Goal: Transaction & Acquisition: Purchase product/service

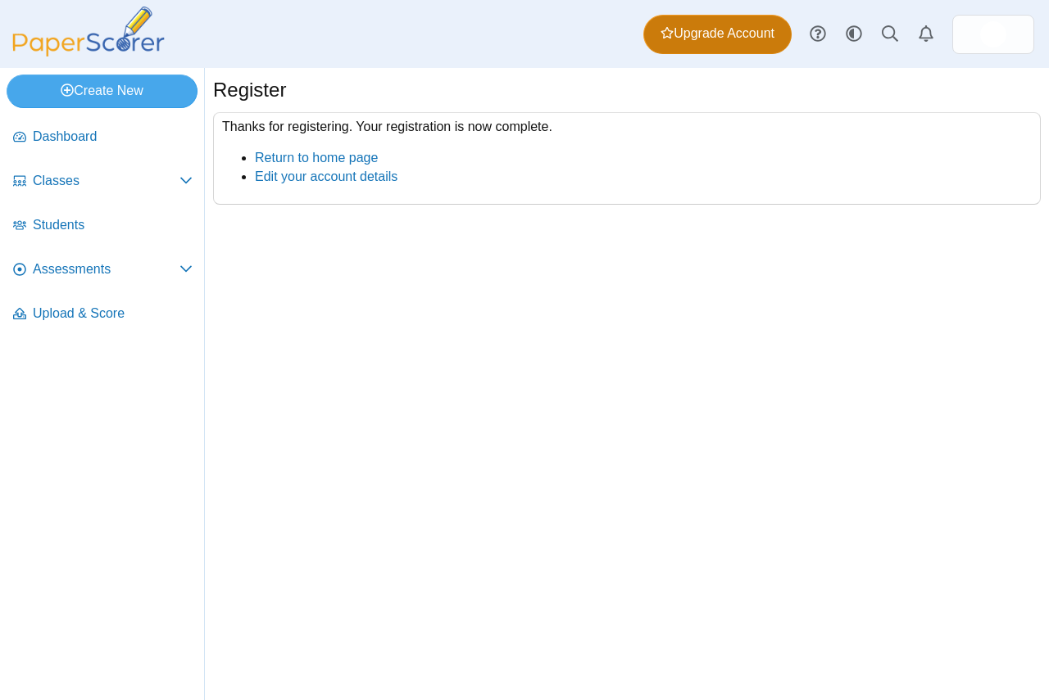
click at [715, 43] on link "Upgrade Account" at bounding box center [717, 34] width 148 height 39
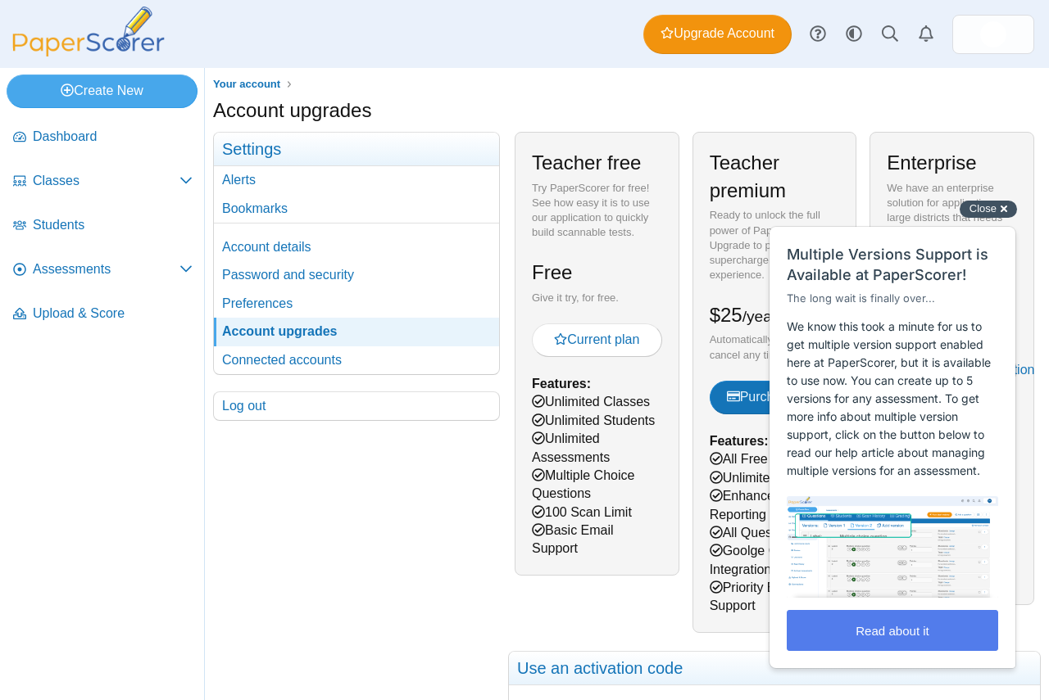
click at [1003, 211] on div "Close cross-small" at bounding box center [987, 209] width 57 height 17
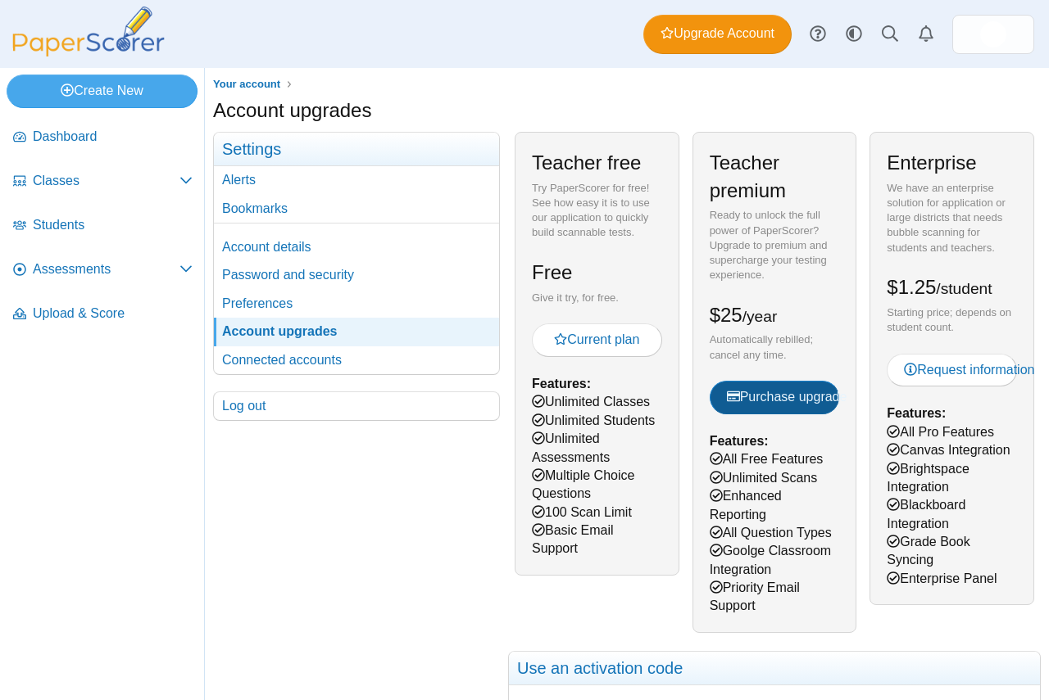
click at [781, 401] on span "Purchase upgrade" at bounding box center [787, 397] width 120 height 14
click at [264, 368] on link "Connected accounts" at bounding box center [356, 361] width 285 height 28
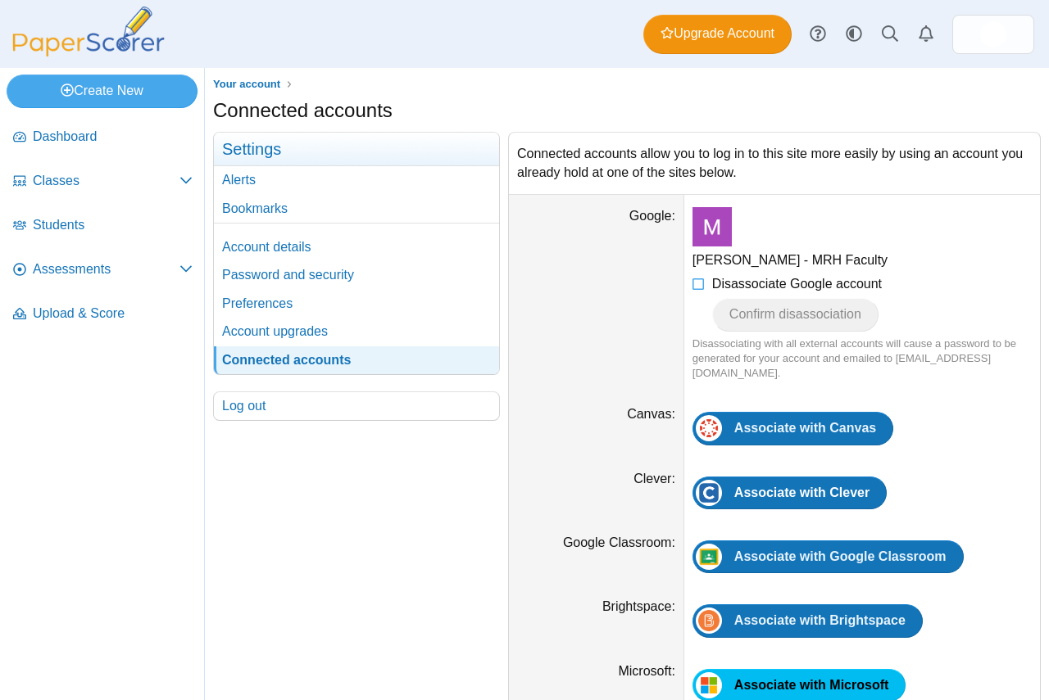
scroll to position [79, 0]
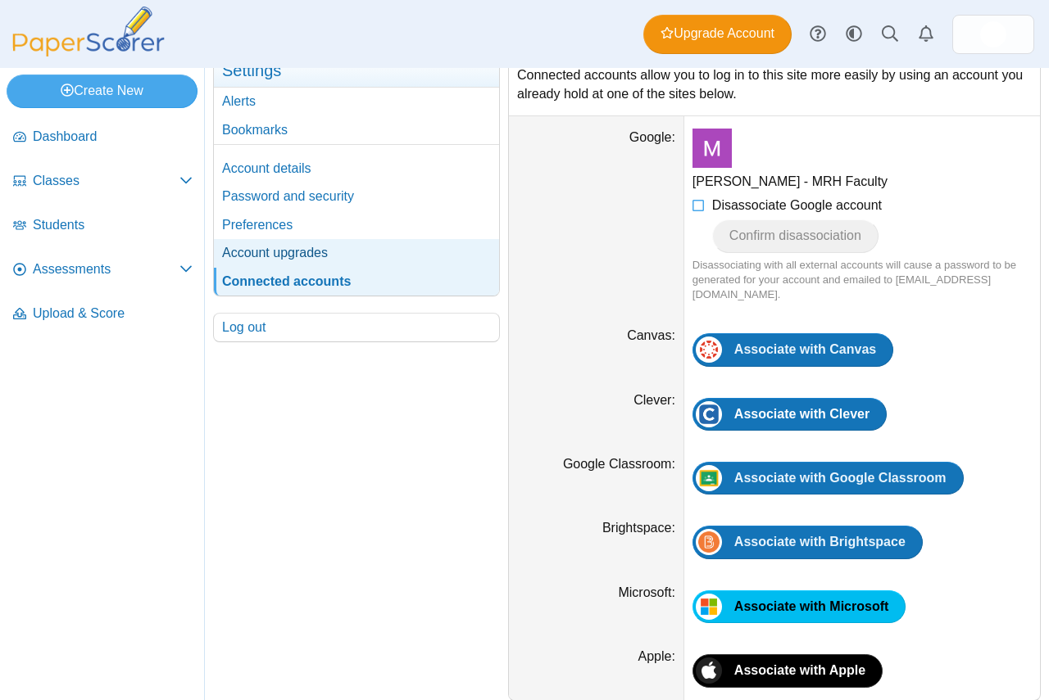
click at [292, 249] on link "Account upgrades" at bounding box center [356, 253] width 285 height 28
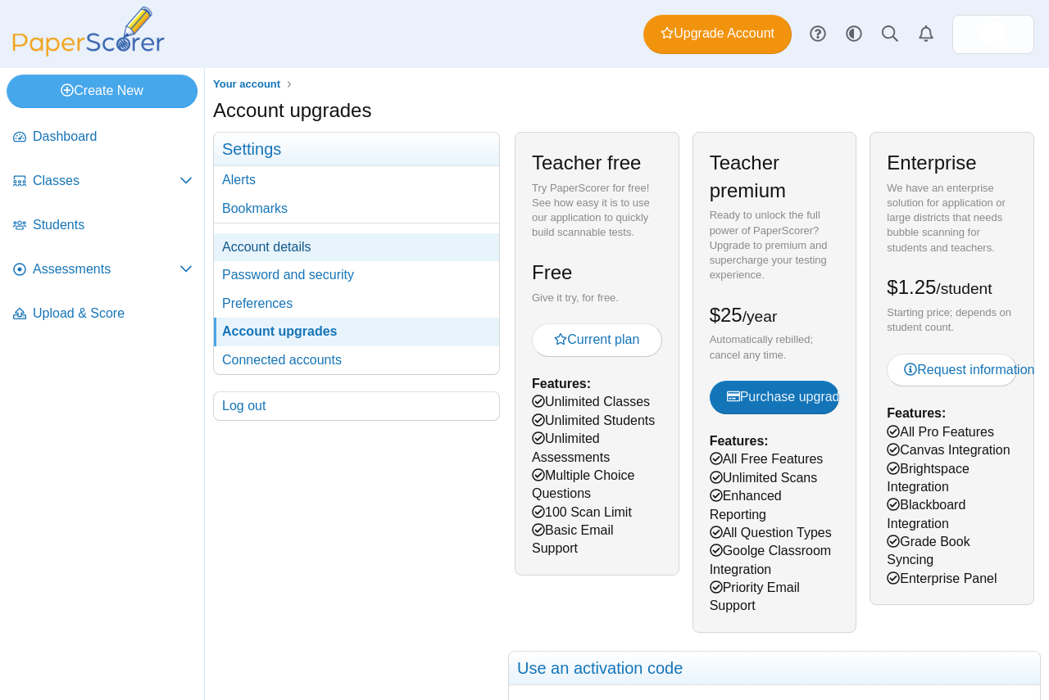
click at [279, 239] on link "Account details" at bounding box center [356, 247] width 285 height 28
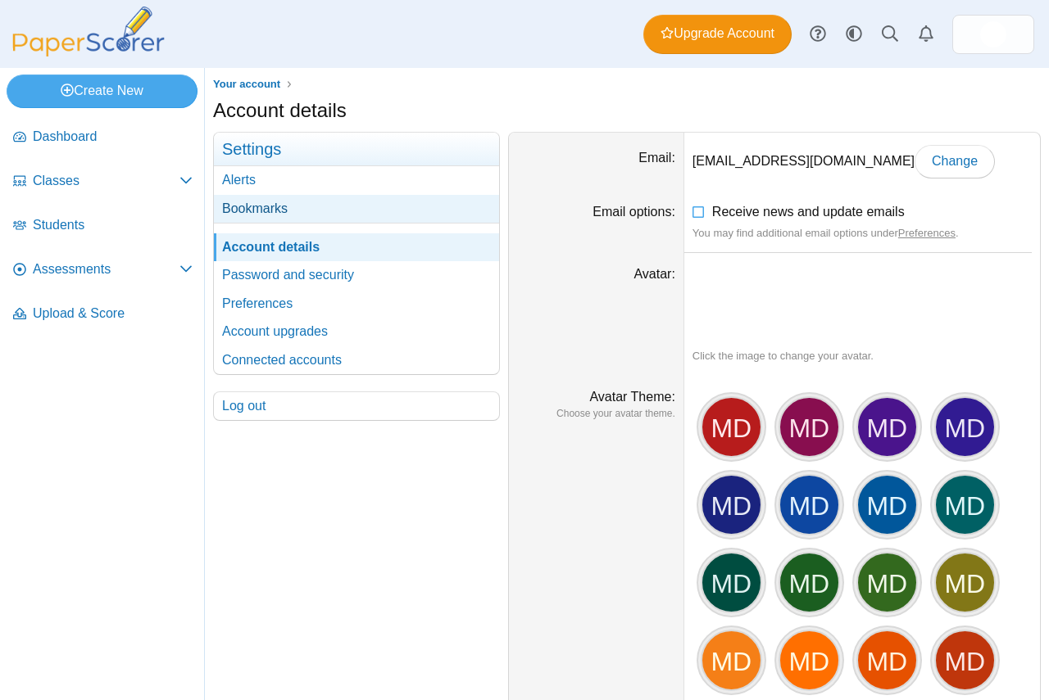
click at [252, 198] on link "Bookmarks" at bounding box center [356, 209] width 285 height 28
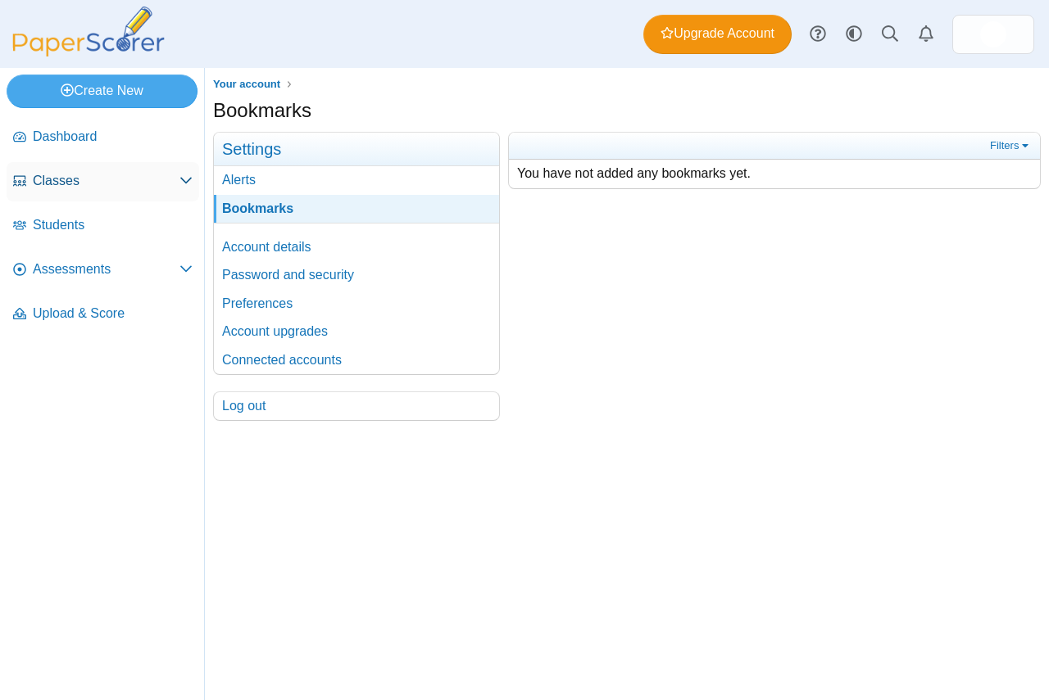
click at [75, 179] on span "Classes" at bounding box center [106, 181] width 147 height 18
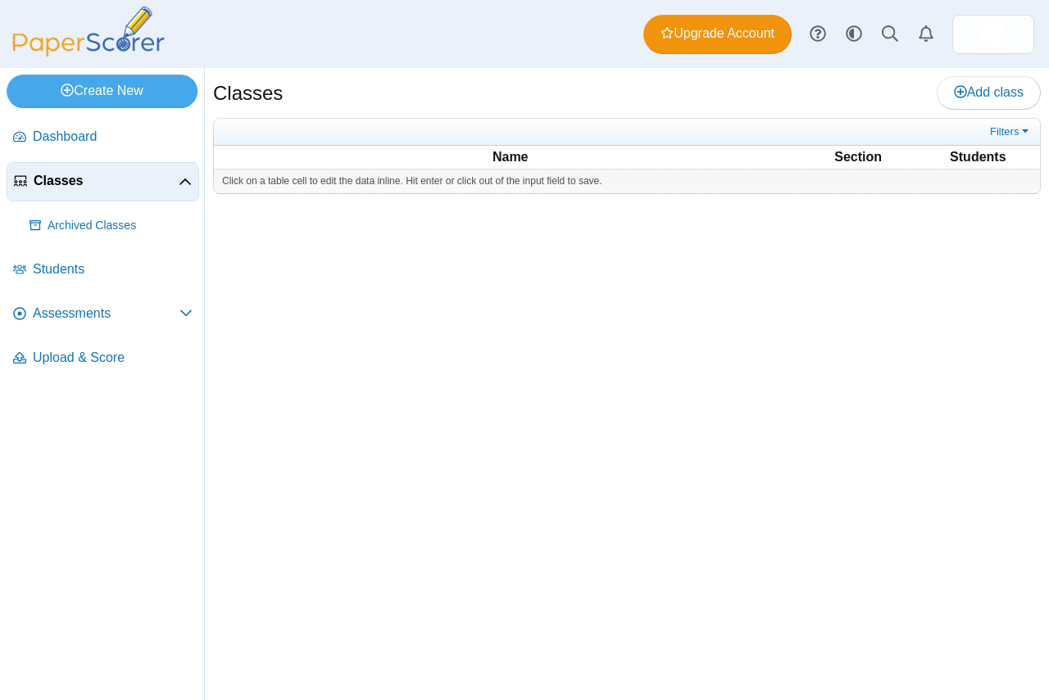
click at [86, 137] on span "Dashboard" at bounding box center [113, 137] width 160 height 18
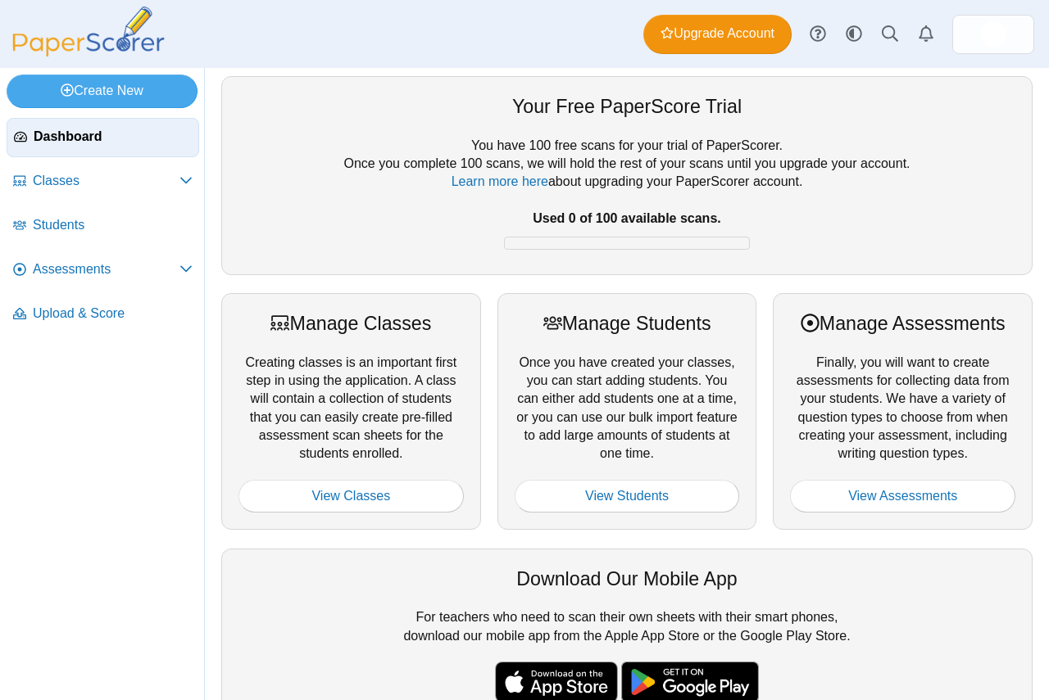
click at [89, 122] on link "Dashboard" at bounding box center [103, 137] width 193 height 39
click at [975, 29] on link at bounding box center [993, 34] width 82 height 39
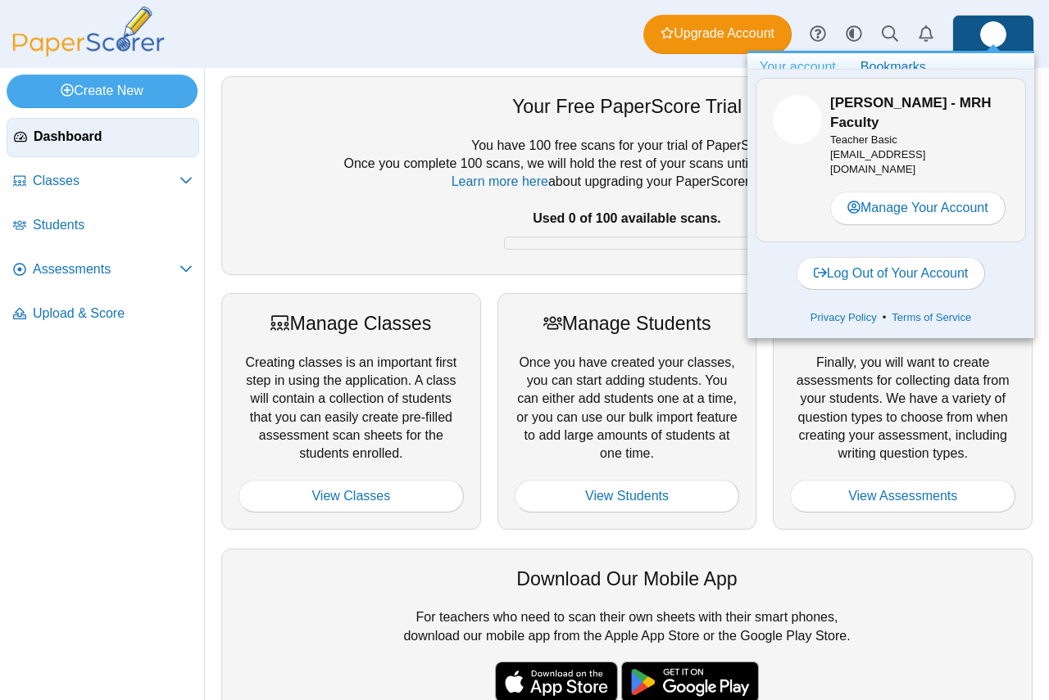
click at [607, 48] on div "Dashboard Classes Archived classes Students Assessments" at bounding box center [524, 34] width 1049 height 68
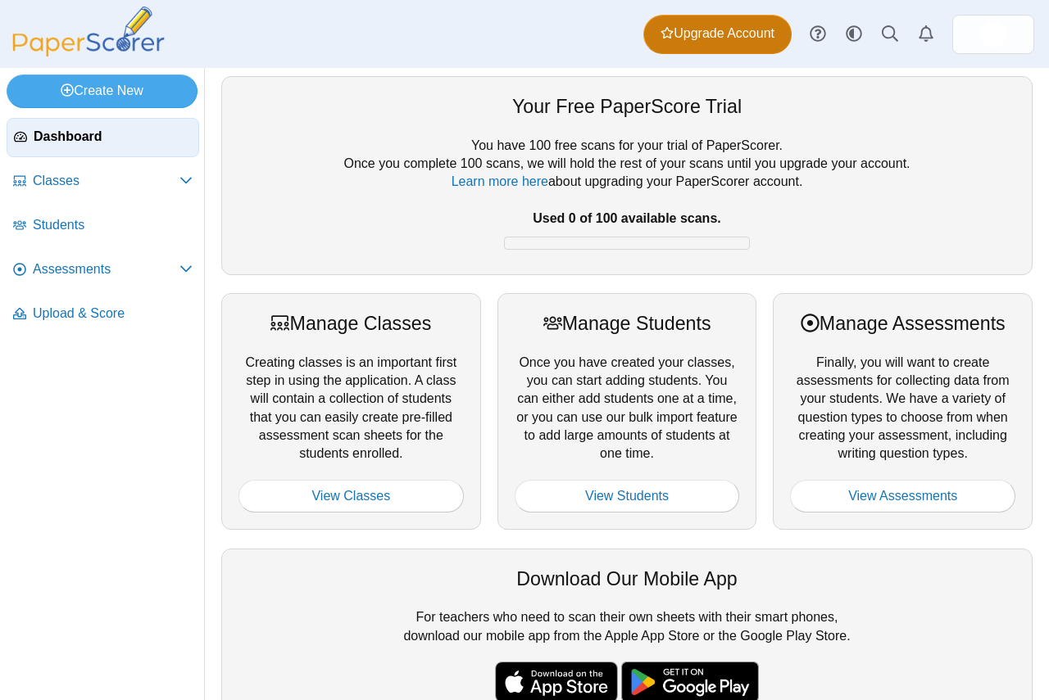
click at [672, 42] on span "Upgrade Account" at bounding box center [717, 34] width 114 height 18
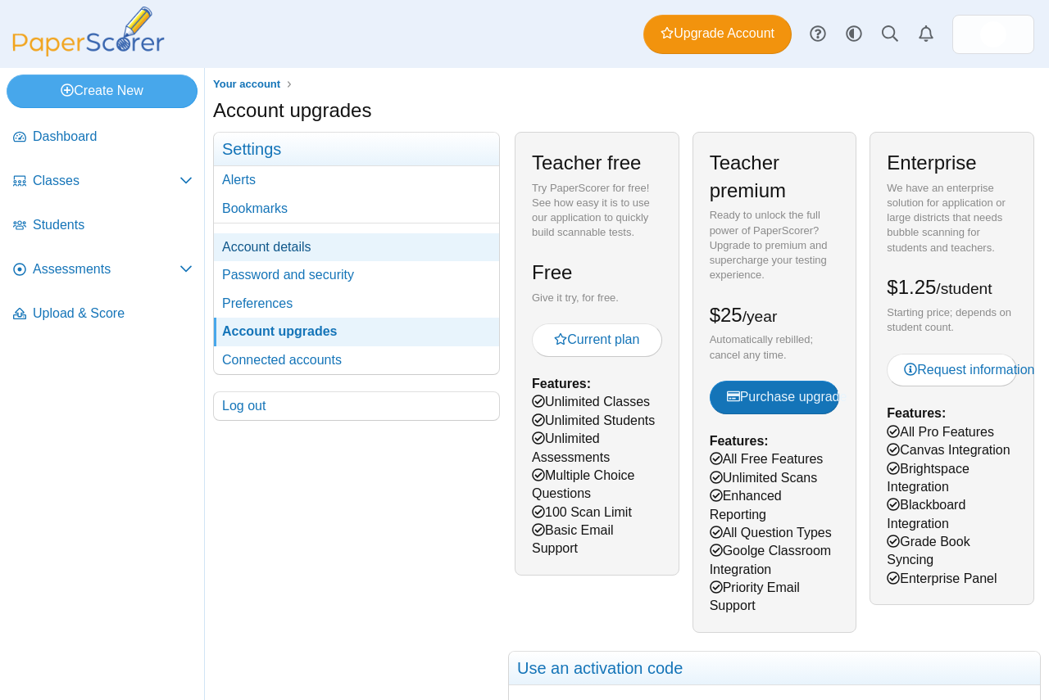
click at [373, 254] on link "Account details" at bounding box center [356, 247] width 285 height 28
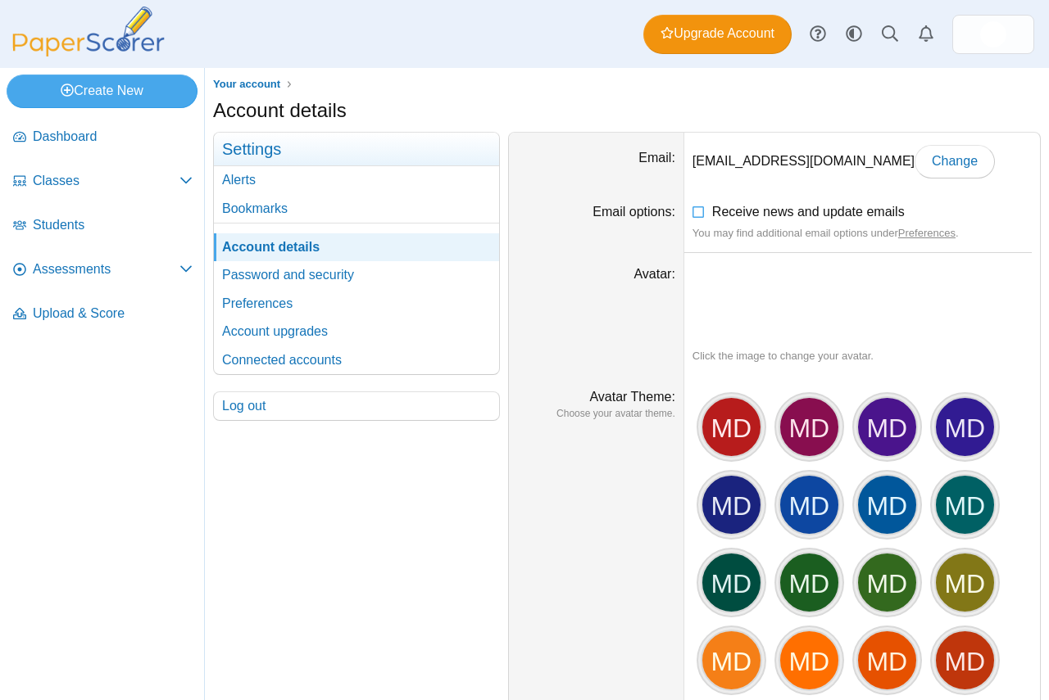
click at [373, 254] on link "Account details" at bounding box center [356, 247] width 285 height 28
drag, startPoint x: 0, startPoint y: 0, endPoint x: 459, endPoint y: 535, distance: 704.7
click at [459, 535] on div "Your account Settings Alerts Bookmarks Account details Password and security" at bounding box center [356, 626] width 287 height 988
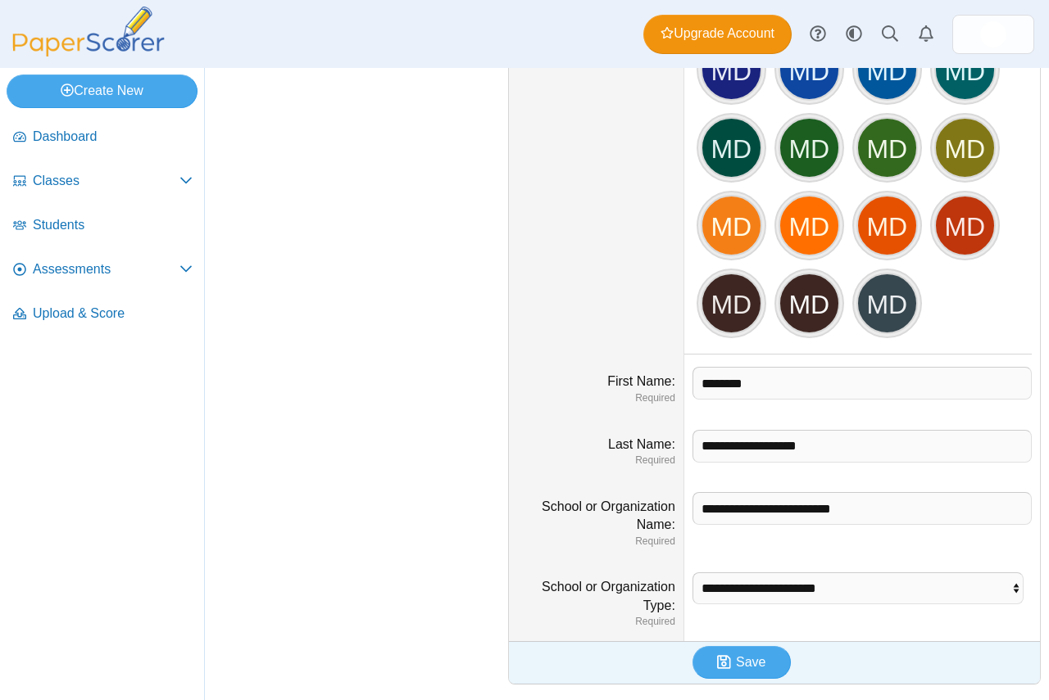
scroll to position [271, 0]
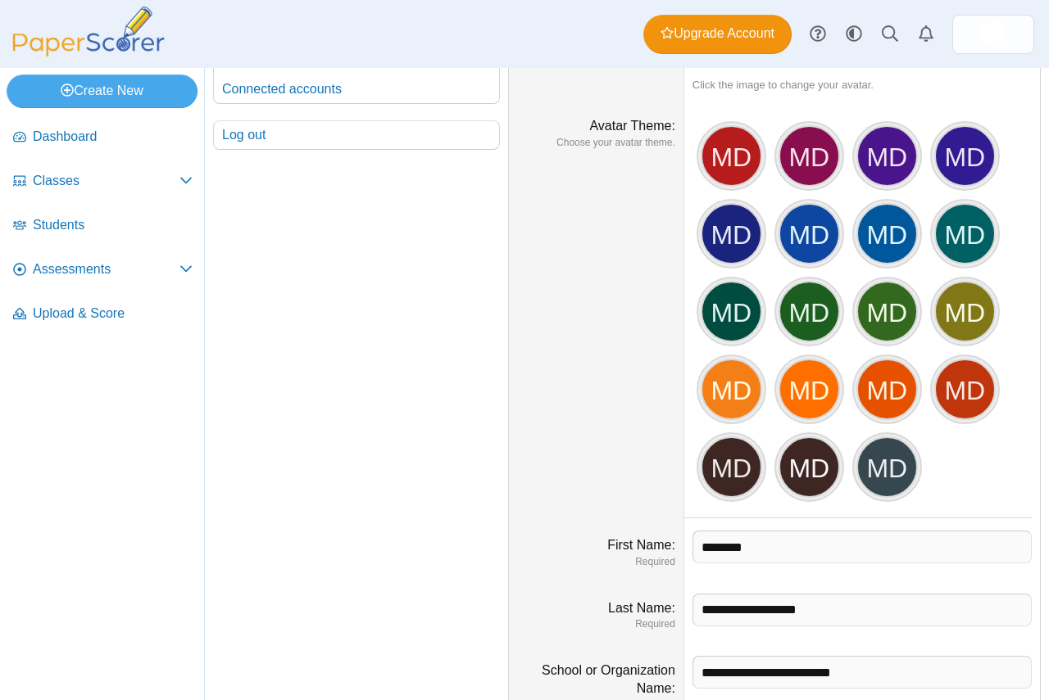
click at [519, 282] on dt "Avatar Theme Choose your avatar theme." at bounding box center [596, 312] width 175 height 414
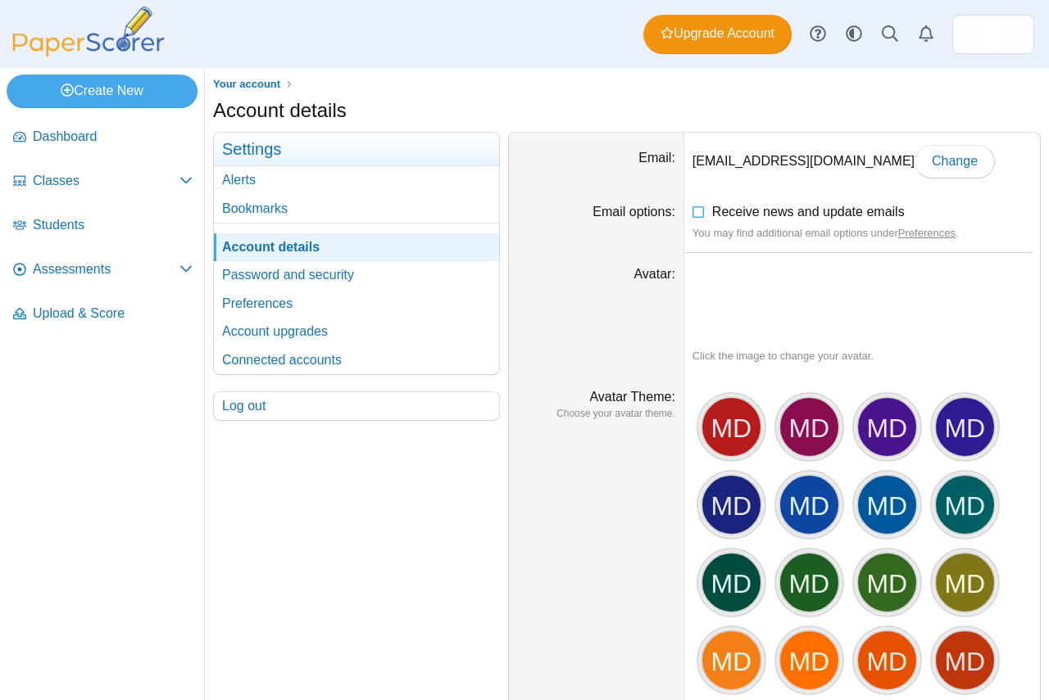
click at [536, 356] on dt "Avatar" at bounding box center [596, 314] width 175 height 123
click at [283, 247] on link "Account details" at bounding box center [356, 247] width 285 height 28
click at [366, 473] on div "Your account Settings Alerts Bookmarks Account details Password and security" at bounding box center [356, 626] width 287 height 988
click at [764, 34] on span "Upgrade Account" at bounding box center [717, 34] width 114 height 18
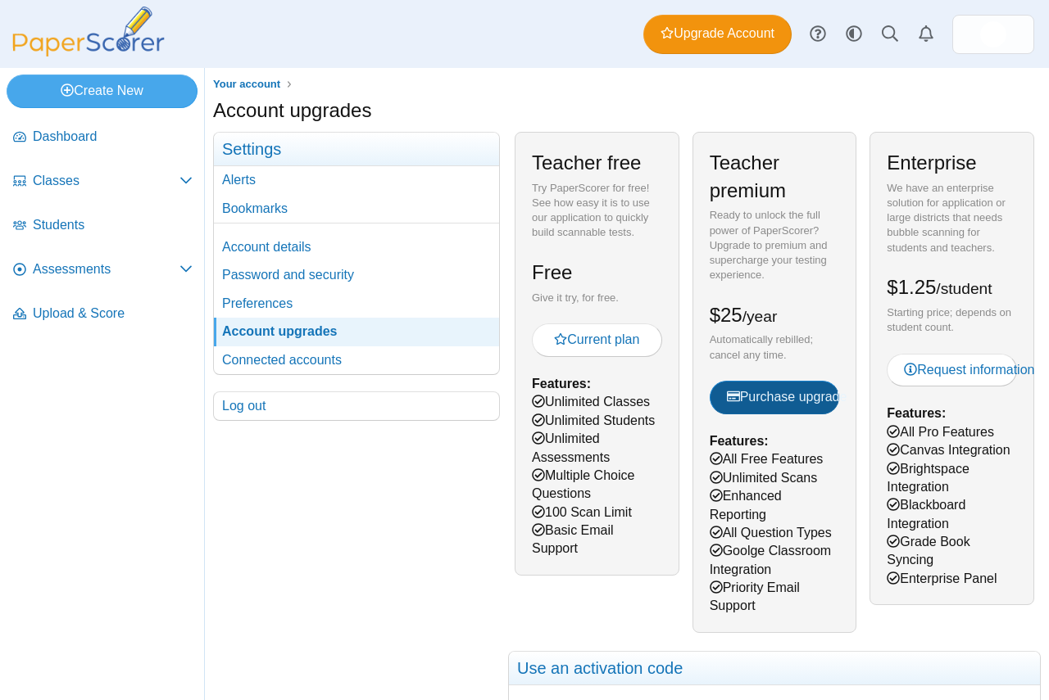
click at [765, 401] on span "Purchase upgrade" at bounding box center [787, 397] width 120 height 14
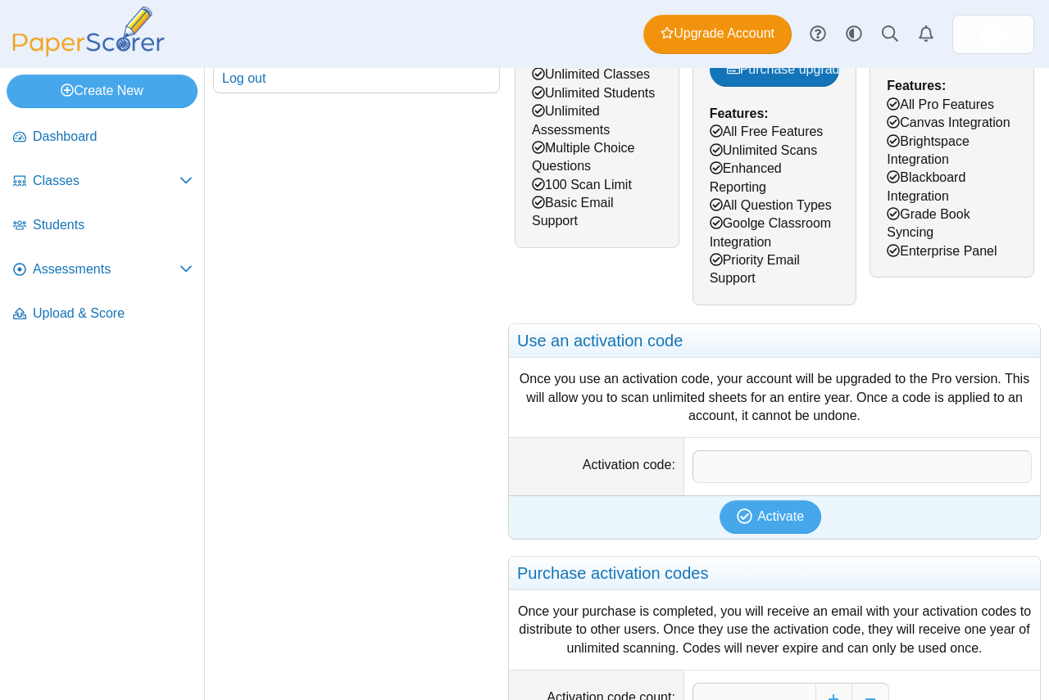
scroll to position [246, 0]
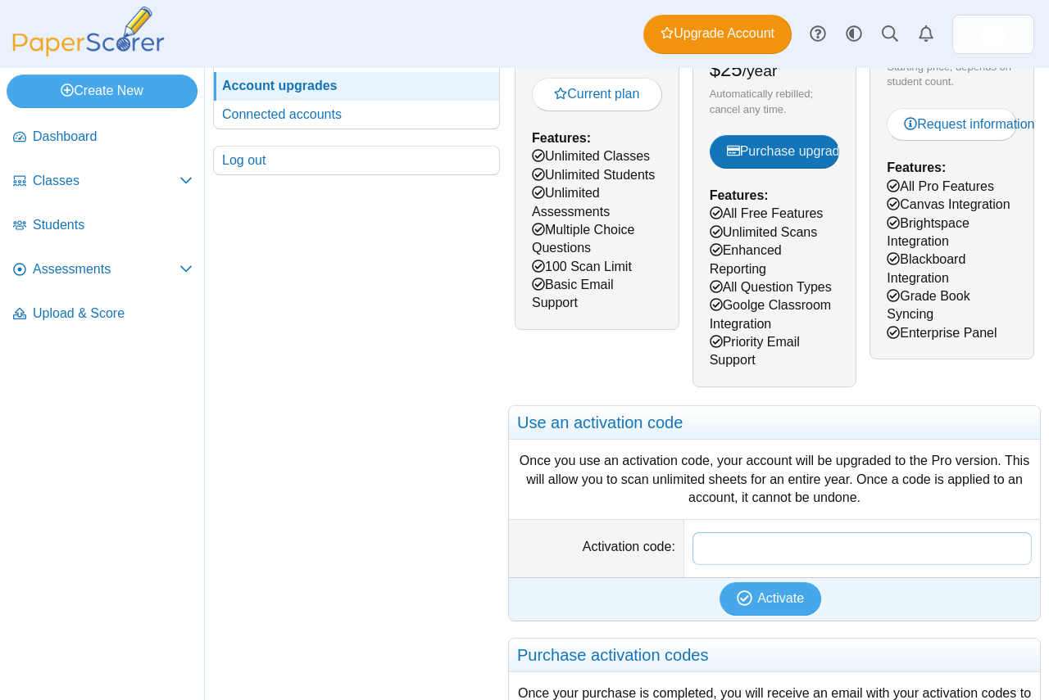
click at [718, 556] on input "Activation code" at bounding box center [861, 548] width 339 height 33
paste input "**********"
type input "**********"
click at [744, 604] on use "submit" at bounding box center [744, 599] width 16 height 16
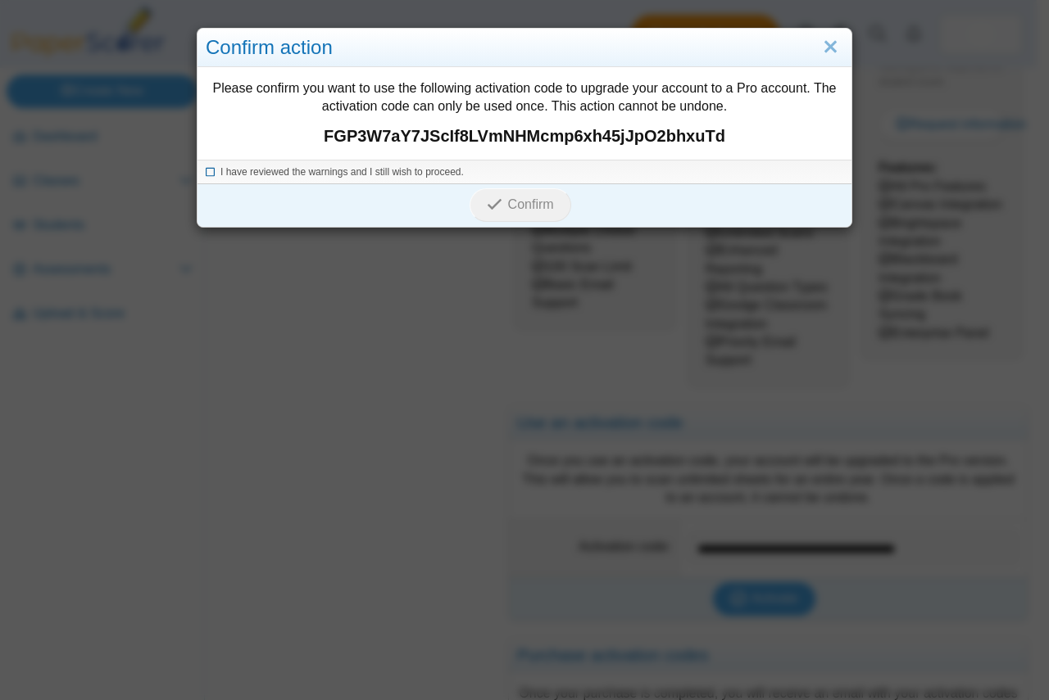
click at [221, 175] on span "I have reviewed the warnings and I still wish to proceed." at bounding box center [341, 171] width 243 height 11
click at [487, 197] on icon "submit" at bounding box center [497, 205] width 20 height 18
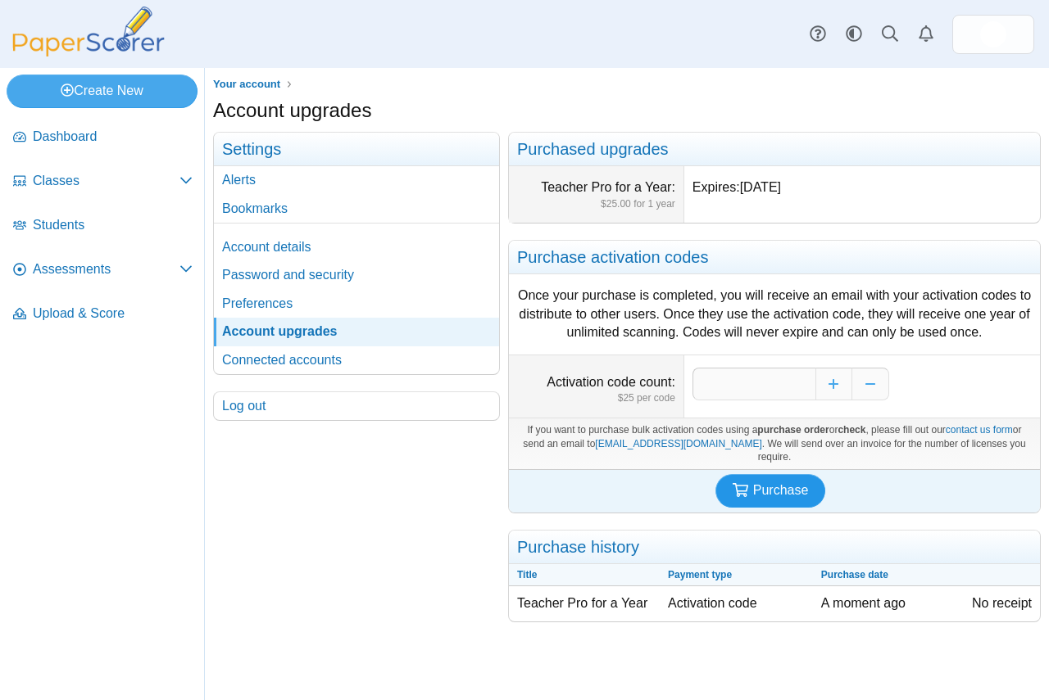
click at [776, 483] on span "Purchase" at bounding box center [781, 490] width 56 height 14
click at [66, 145] on span "Dashboard" at bounding box center [113, 137] width 160 height 18
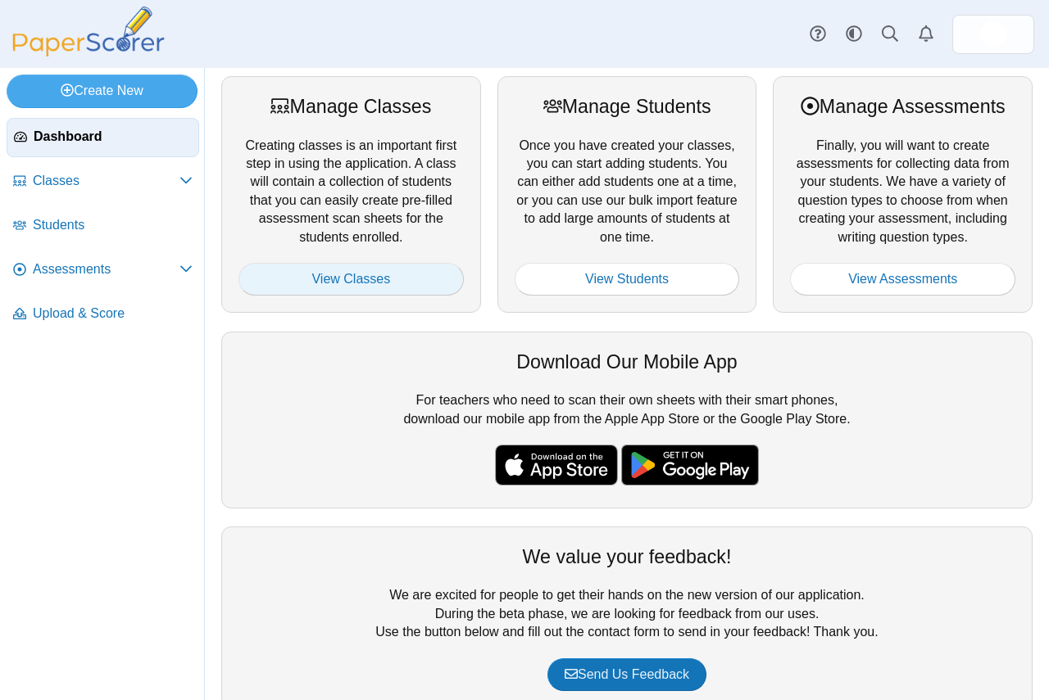
click at [315, 283] on link "View Classes" at bounding box center [350, 279] width 225 height 33
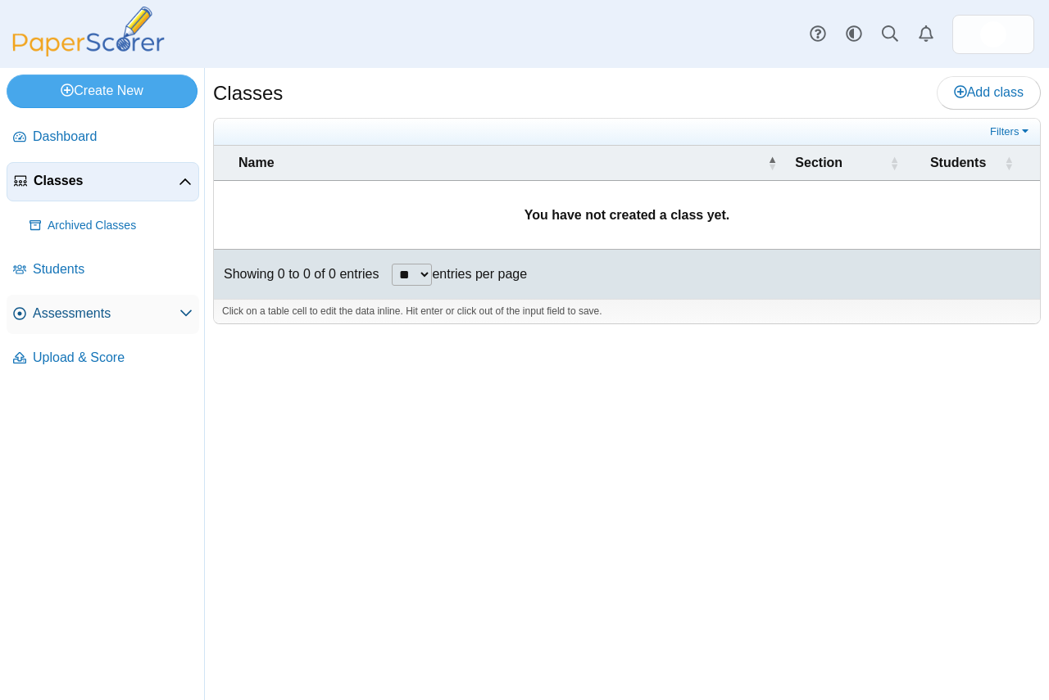
click at [55, 317] on span "Assessments" at bounding box center [106, 314] width 147 height 18
click at [105, 218] on span "Archived Classes" at bounding box center [120, 226] width 145 height 16
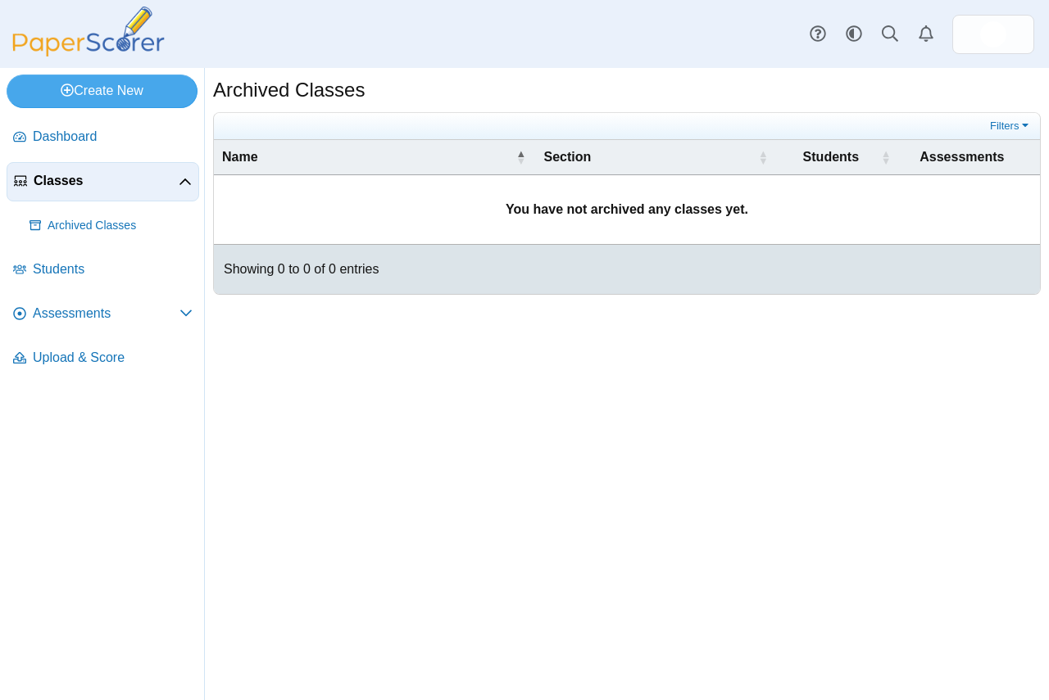
click at [84, 183] on span "Classes" at bounding box center [106, 181] width 145 height 18
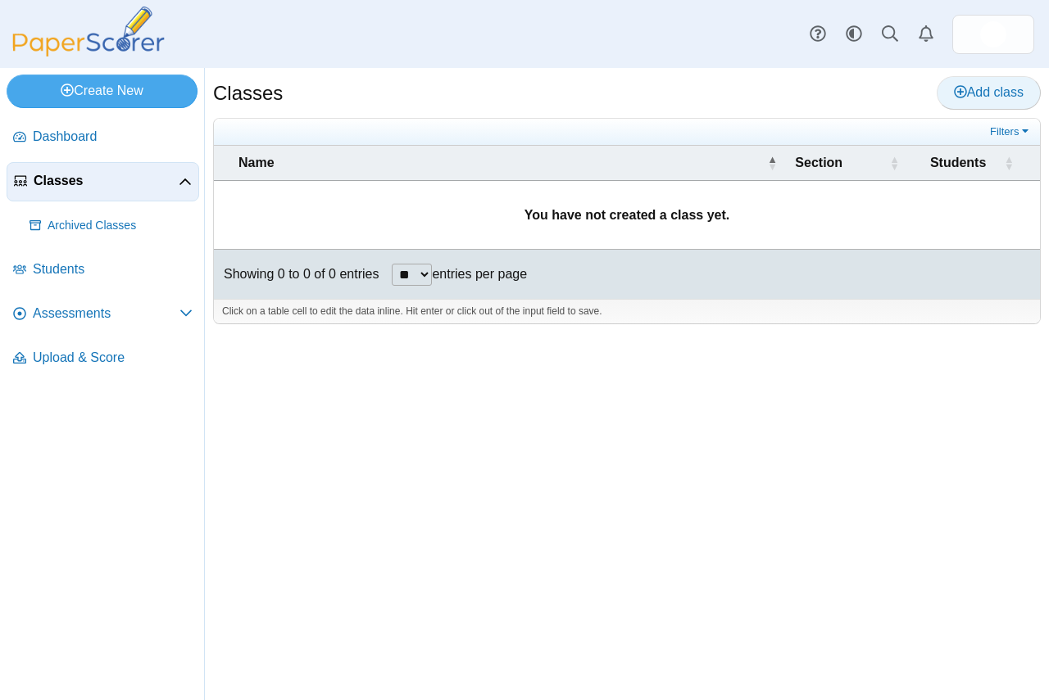
click at [991, 97] on span "Add class" at bounding box center [988, 92] width 70 height 14
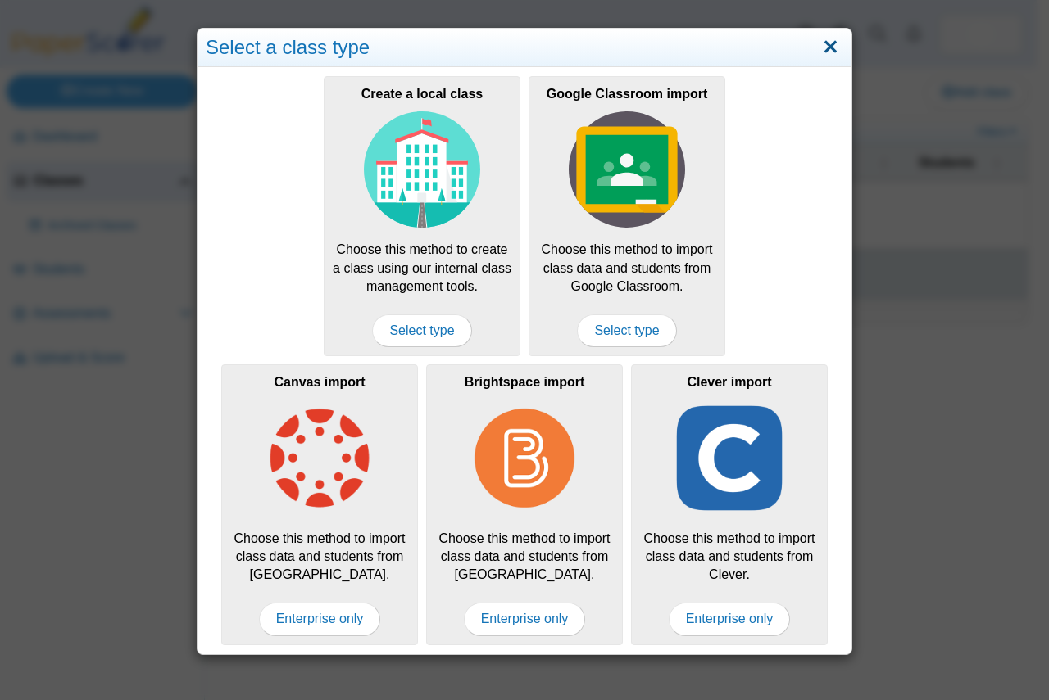
click at [818, 50] on link "Close" at bounding box center [830, 48] width 25 height 28
